Goal: Task Accomplishment & Management: Use online tool/utility

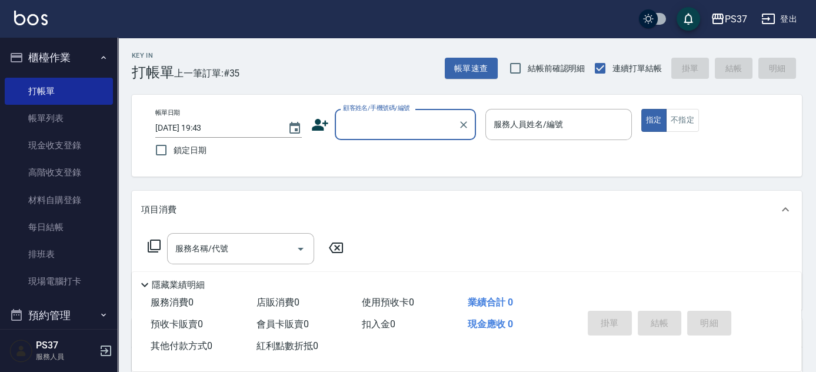
click at [389, 127] on input "顧客姓名/手機號碼/編號" at bounding box center [396, 124] width 113 height 21
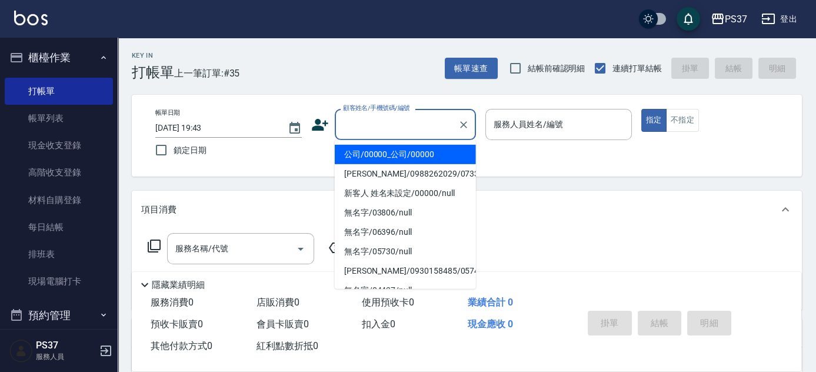
click at [389, 154] on li "公司/00000_公司/00000" at bounding box center [405, 154] width 141 height 19
type input "公司/00000_公司/00000"
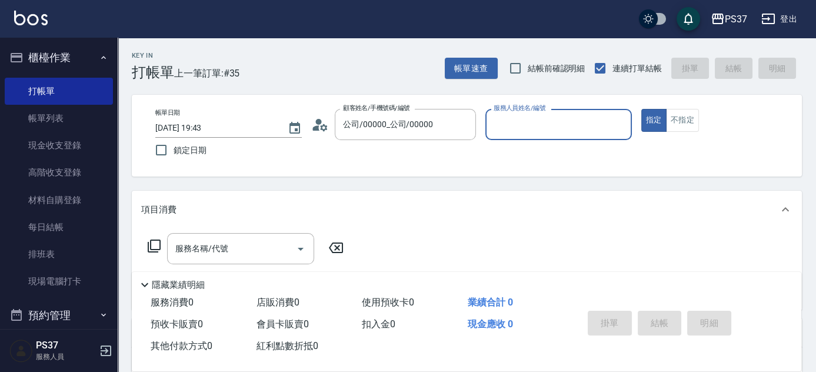
click at [533, 124] on input "服務人員姓名/編號" at bounding box center [558, 124] width 136 height 21
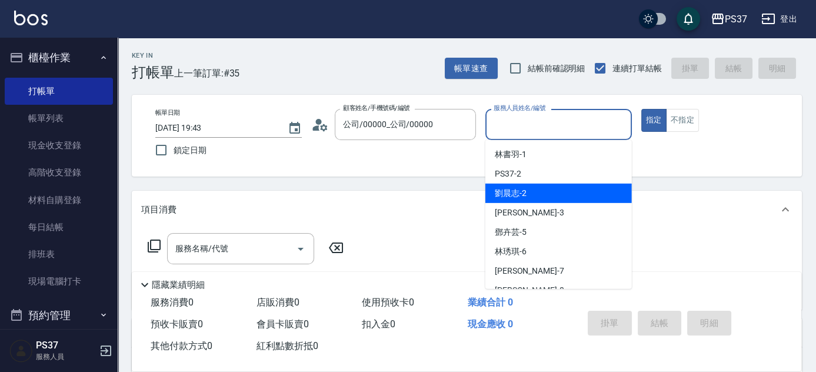
click at [539, 189] on div "劉晨志 -2" at bounding box center [558, 192] width 146 height 19
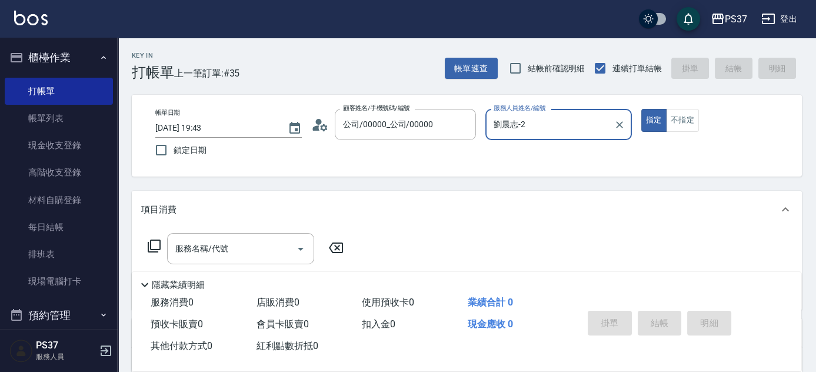
click at [539, 131] on input "劉晨志-2" at bounding box center [549, 124] width 118 height 21
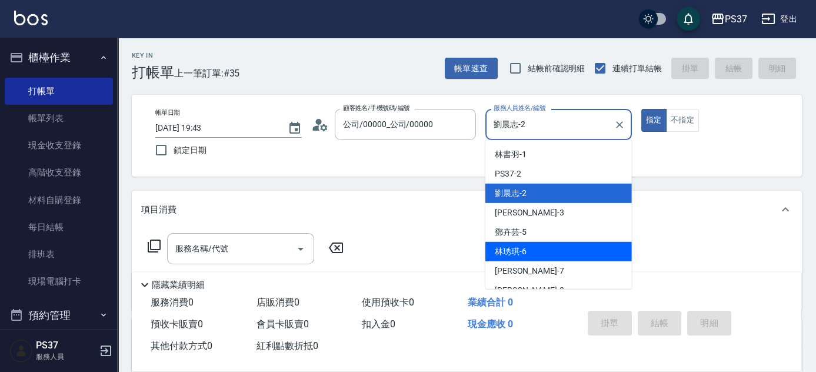
scroll to position [53, 0]
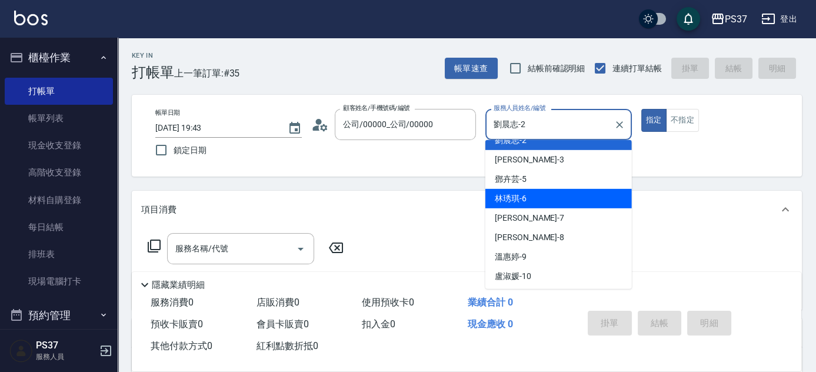
click at [526, 244] on div "徐雅娟 -8" at bounding box center [558, 237] width 146 height 19
type input "徐雅娟-8"
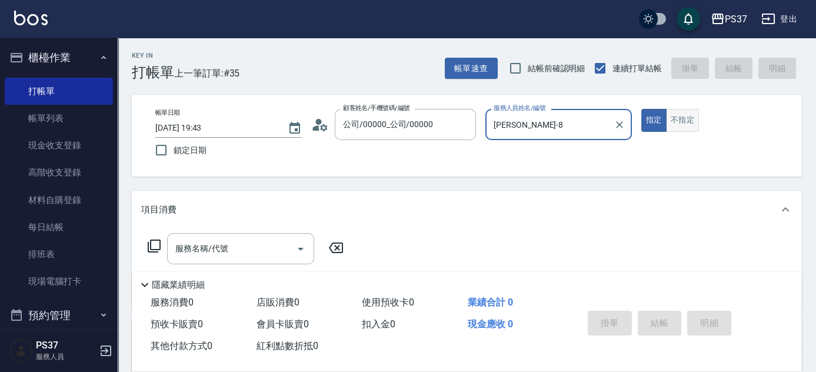
click at [669, 115] on button "不指定" at bounding box center [682, 120] width 33 height 23
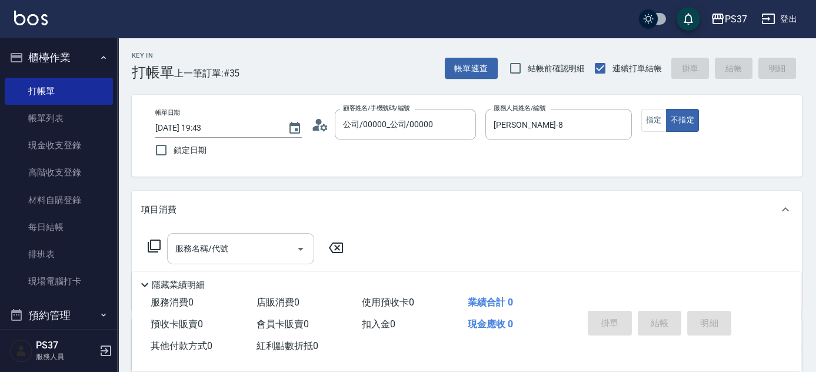
click at [263, 257] on input "服務名稱/代號" at bounding box center [231, 248] width 119 height 21
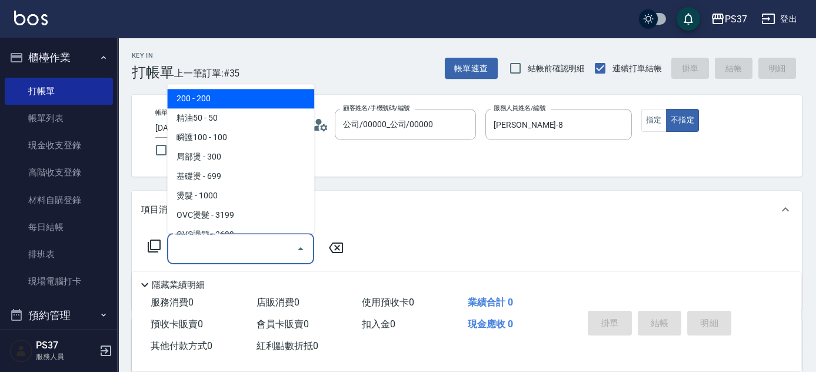
click at [217, 102] on span "200 - 200" at bounding box center [240, 98] width 147 height 19
type input "200(111)"
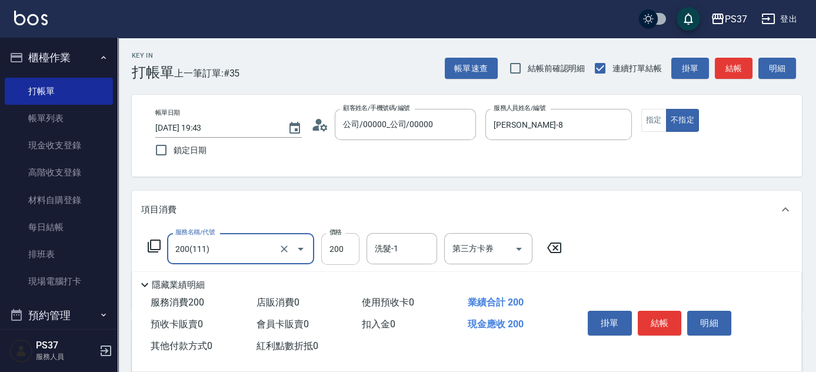
click at [336, 252] on input "200" at bounding box center [340, 249] width 38 height 32
type input "100"
click at [335, 185] on div "Key In 打帳單 上一筆訂單:#35 帳單速查 結帳前確認明細 連續打單結帳 掛單 結帳 明細 帳單日期 2025/09/07 19:43 鎖定日期 顧客…" at bounding box center [467, 305] width 698 height 534
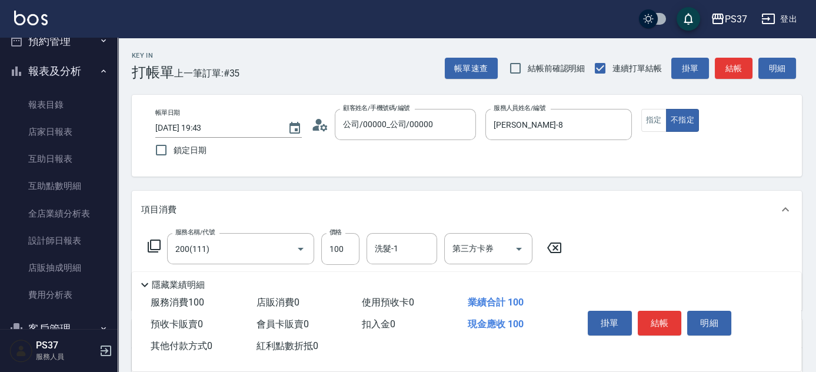
scroll to position [333, 0]
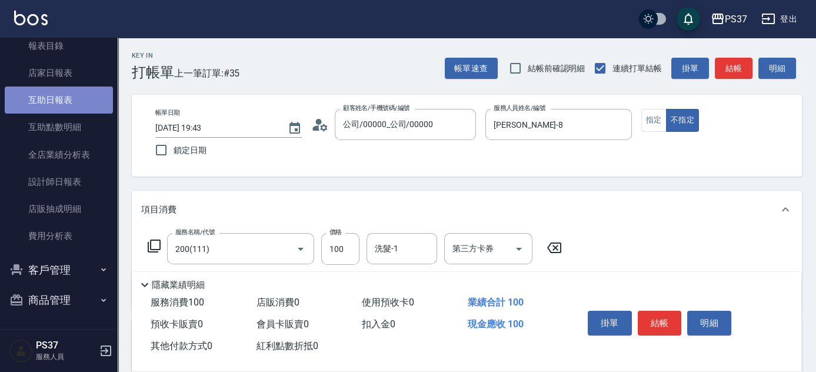
click at [61, 95] on link "互助日報表" at bounding box center [59, 99] width 108 height 27
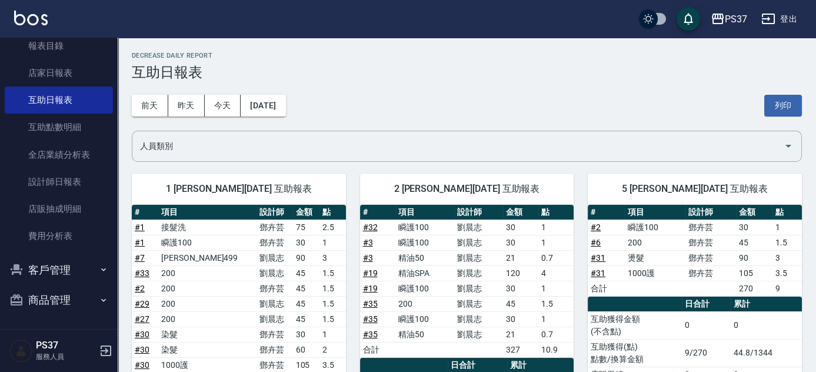
click at [461, 106] on div "前天 昨天 今天 2025/09/07 列印" at bounding box center [467, 106] width 670 height 50
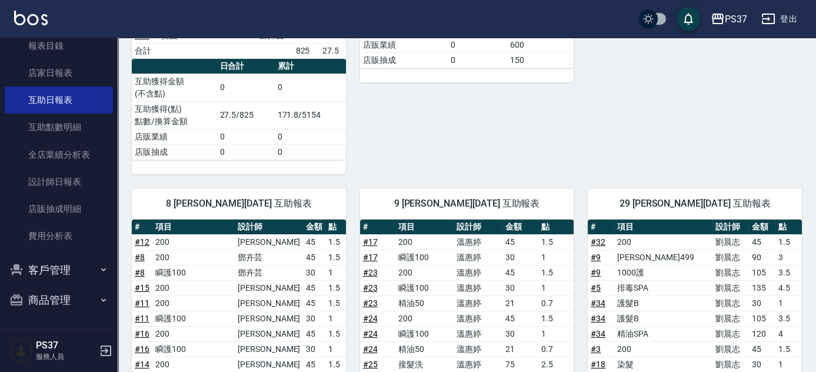
scroll to position [604, 0]
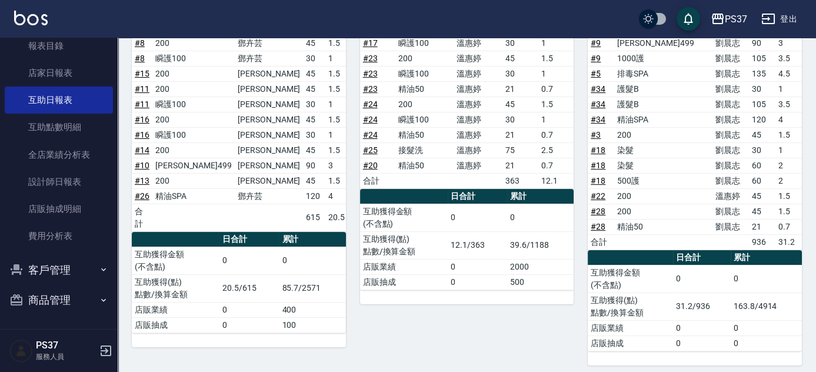
click at [555, 315] on div "9 溫惠婷 09/07/2025 互助報表 # 項目 設計師 金額 點 # 17 200 溫惠婷 45 1.5 # 17 瞬護100 溫惠婷 30 1 # 2…" at bounding box center [460, 162] width 228 height 405
click at [475, 332] on div "9 溫惠婷 09/07/2025 互助報表 # 項目 設計師 金額 點 # 17 200 溫惠婷 45 1.5 # 17 瞬護100 溫惠婷 30 1 # 2…" at bounding box center [460, 162] width 228 height 405
click at [483, 313] on div "9 溫惠婷 09/07/2025 互助報表 # 項目 設計師 金額 點 # 17 200 溫惠婷 45 1.5 # 17 瞬護100 溫惠婷 30 1 # 2…" at bounding box center [460, 162] width 228 height 405
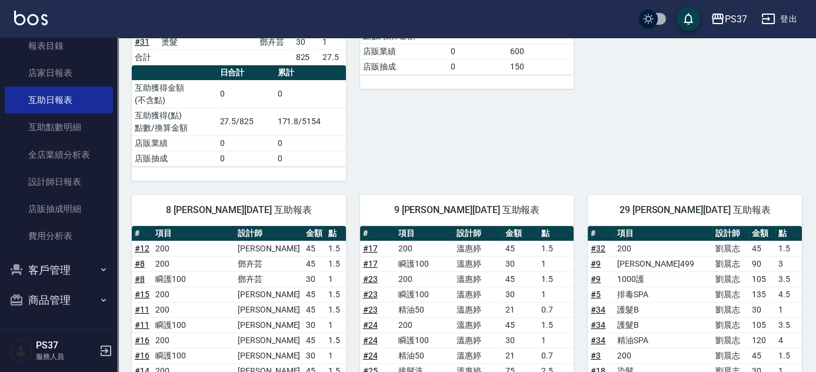
scroll to position [177, 0]
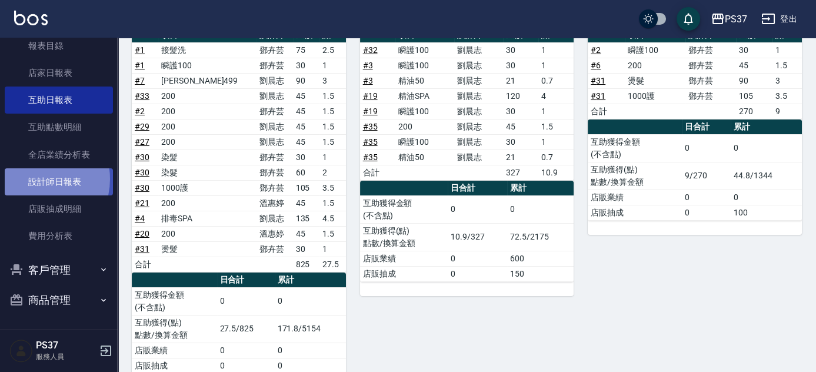
click at [33, 178] on link "設計師日報表" at bounding box center [59, 181] width 108 height 27
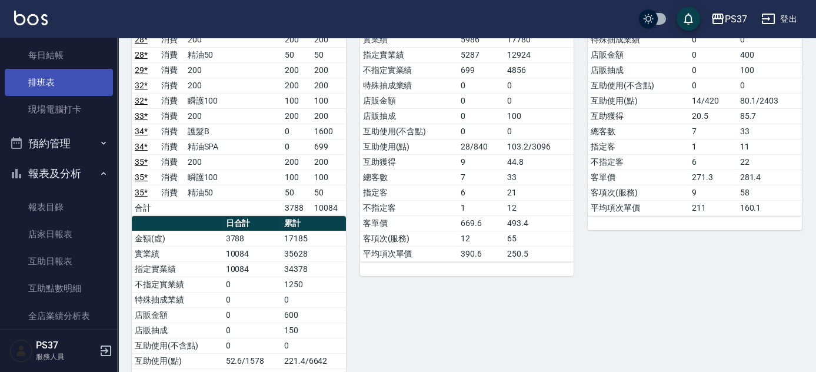
scroll to position [267, 0]
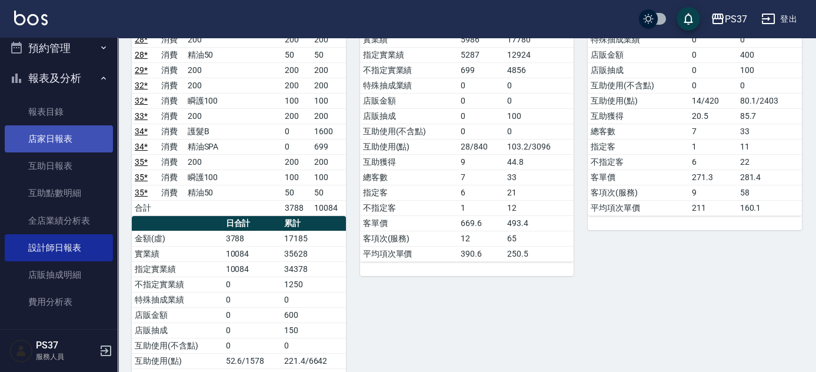
click at [34, 136] on link "店家日報表" at bounding box center [59, 138] width 108 height 27
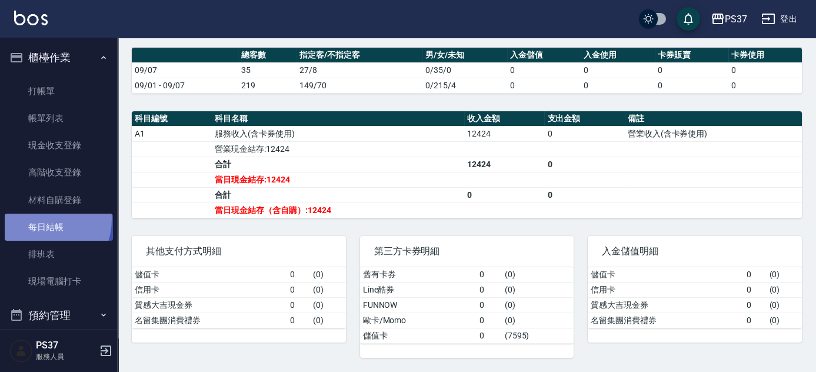
click at [38, 219] on link "每日結帳" at bounding box center [59, 226] width 108 height 27
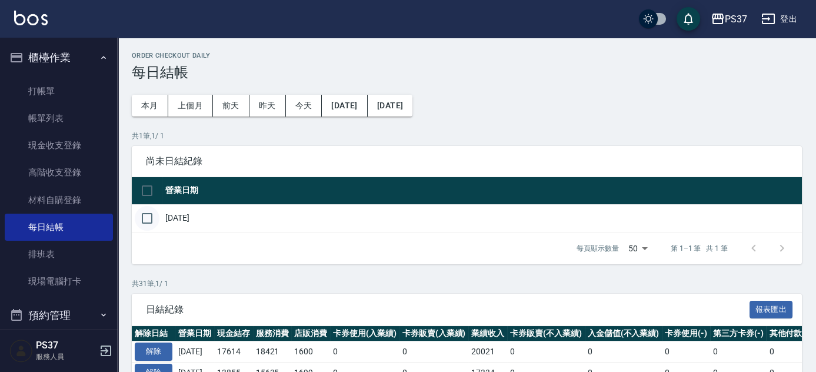
click at [152, 218] on input "checkbox" at bounding box center [147, 218] width 25 height 25
checkbox input "true"
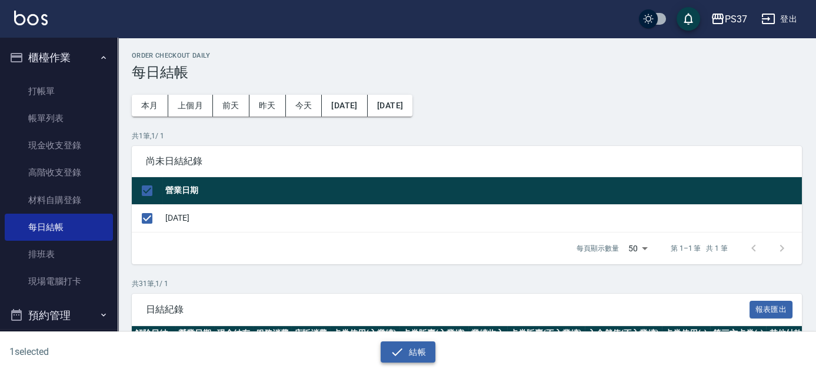
click at [405, 357] on button "結帳" at bounding box center [407, 352] width 55 height 22
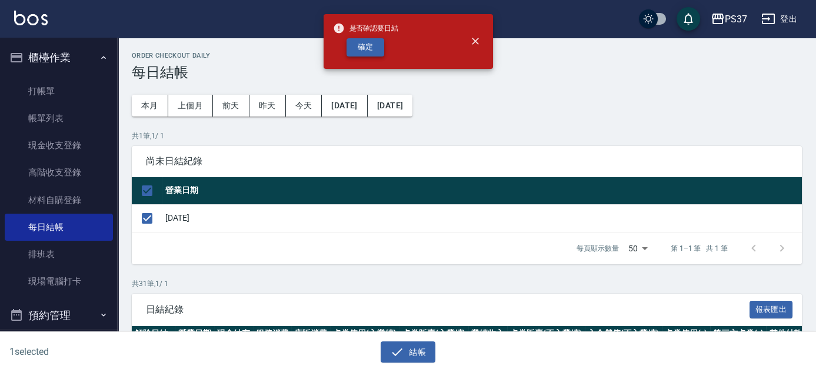
click at [372, 49] on button "確定" at bounding box center [365, 47] width 38 height 18
checkbox input "false"
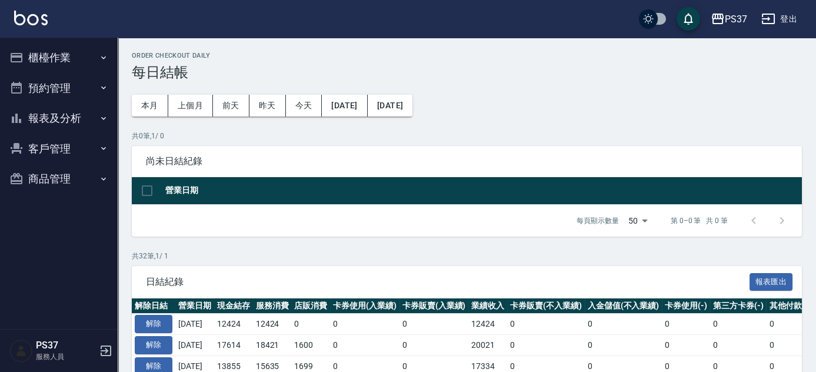
click at [426, 138] on p "共 0 筆, 1 / 0" at bounding box center [467, 136] width 670 height 11
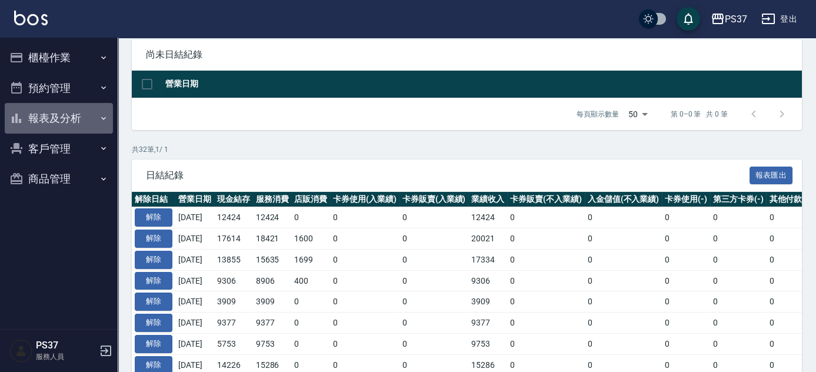
click at [53, 119] on button "報表及分析" at bounding box center [59, 118] width 108 height 31
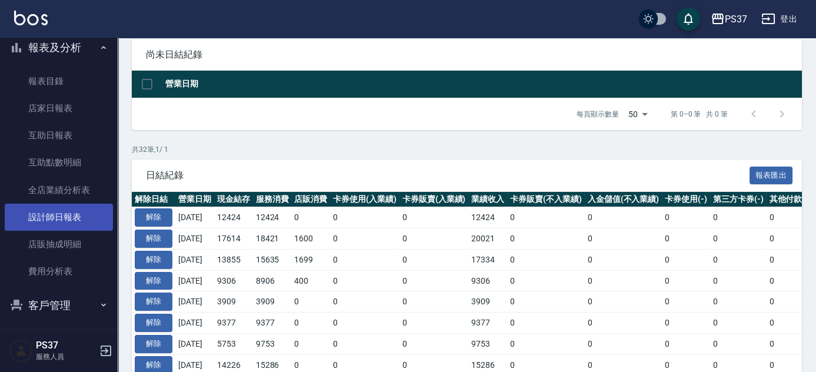
scroll to position [106, 0]
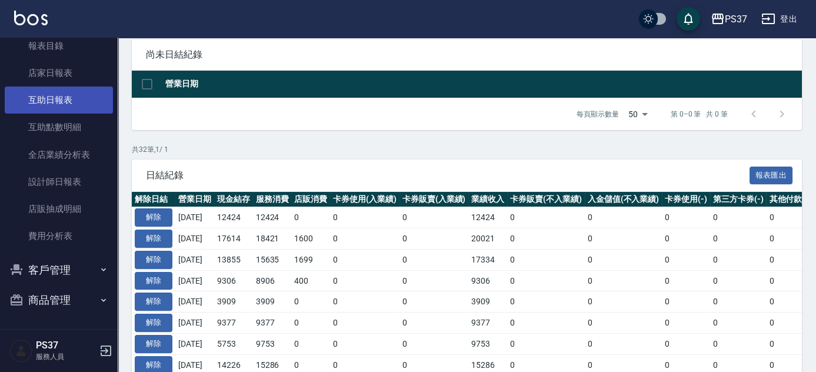
click at [86, 105] on link "互助日報表" at bounding box center [59, 99] width 108 height 27
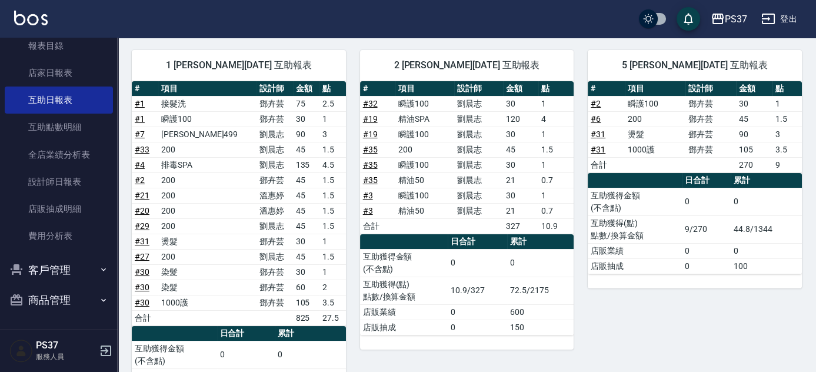
scroll to position [106, 0]
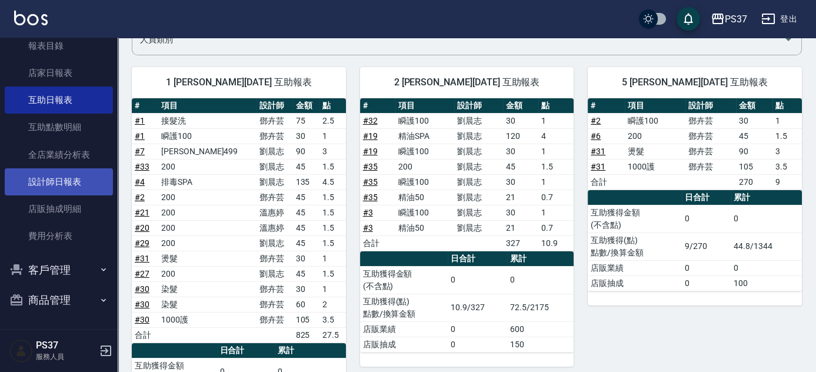
click at [42, 179] on link "設計師日報表" at bounding box center [59, 181] width 108 height 27
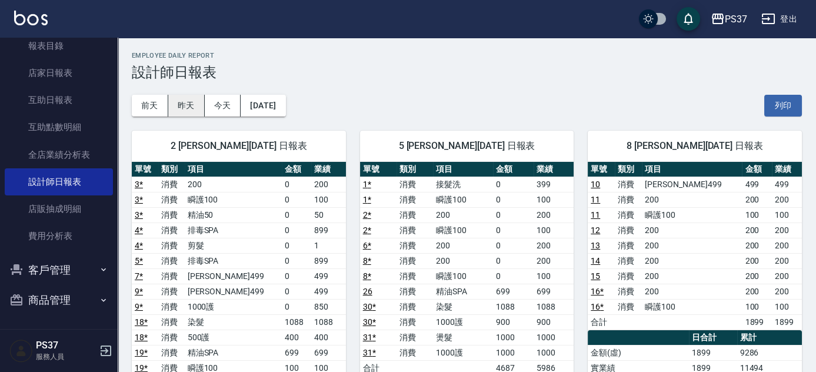
click at [201, 112] on button "昨天" at bounding box center [186, 106] width 36 height 22
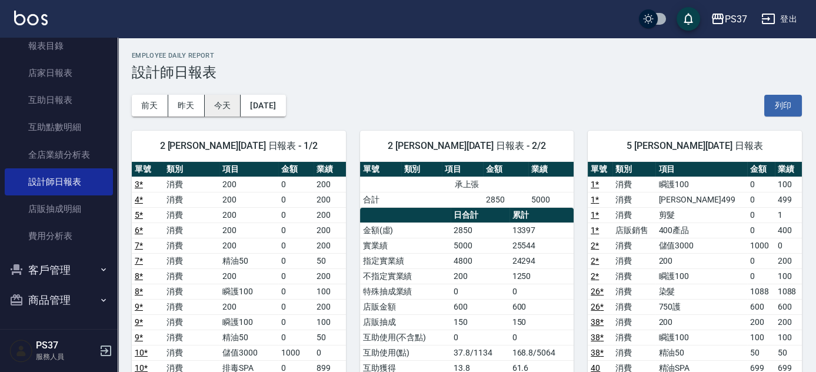
click at [220, 102] on button "今天" at bounding box center [223, 106] width 36 height 22
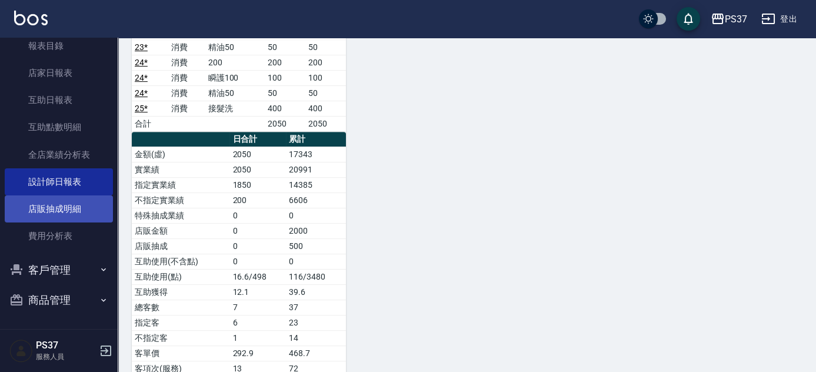
scroll to position [1041, 0]
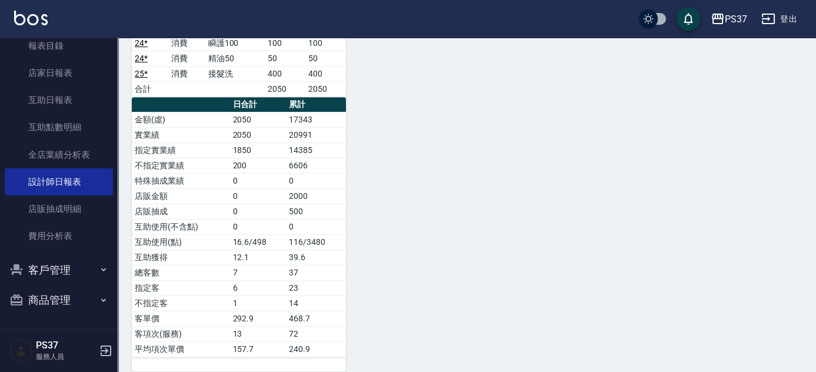
click at [43, 273] on button "客戶管理" at bounding box center [59, 270] width 108 height 31
click at [48, 298] on link "客戶列表" at bounding box center [59, 302] width 108 height 27
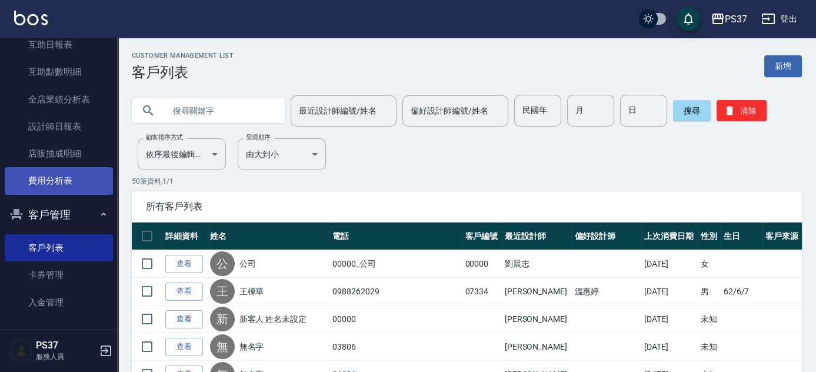
scroll to position [143, 0]
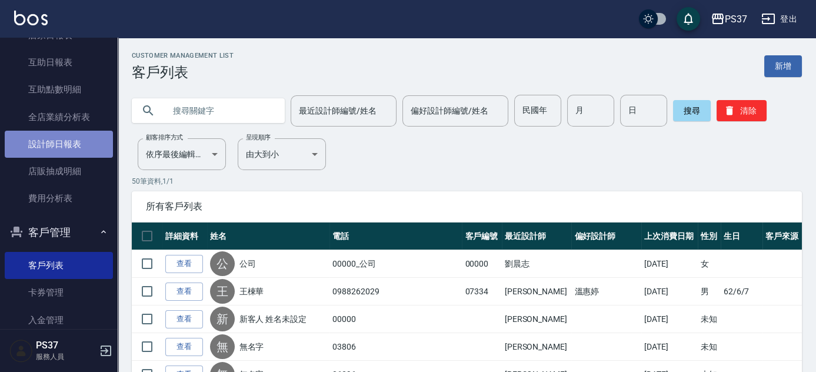
click at [75, 141] on link "設計師日報表" at bounding box center [59, 144] width 108 height 27
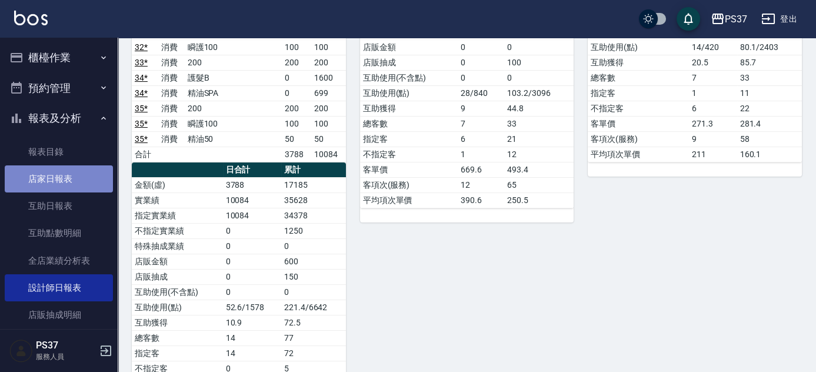
click at [77, 177] on link "店家日報表" at bounding box center [59, 178] width 108 height 27
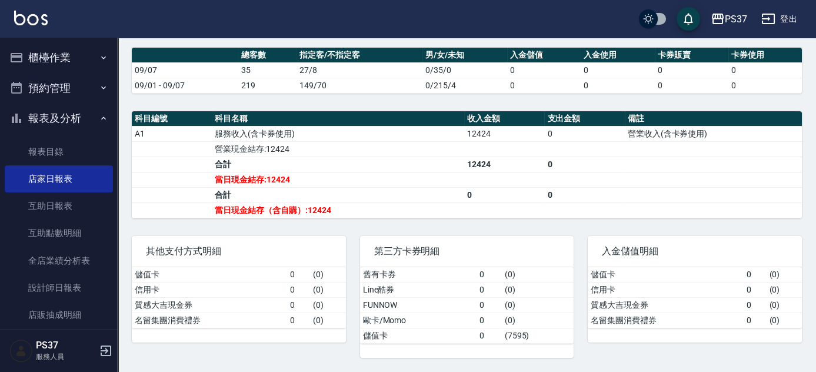
scroll to position [106, 0]
